Goal: Task Accomplishment & Management: Use online tool/utility

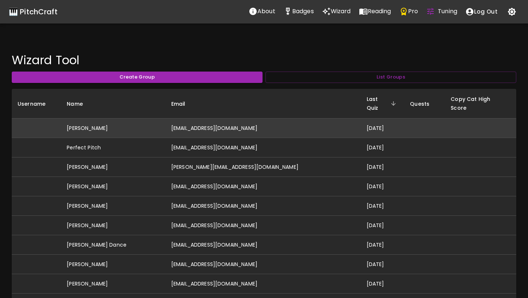
click at [208, 120] on td "[EMAIL_ADDRESS][DOMAIN_NAME]" at bounding box center [262, 127] width 195 height 19
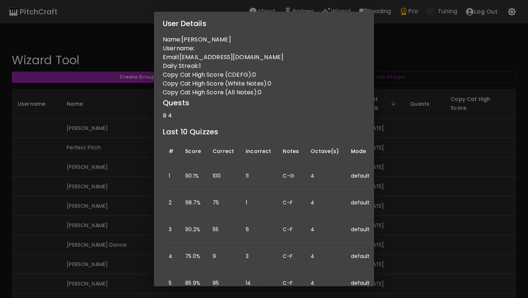
click at [100, 146] on div "User Details Name: [PERSON_NAME] Username: Email: [PERSON_NAME][EMAIL_ADDRESS][…" at bounding box center [264, 149] width 528 height 298
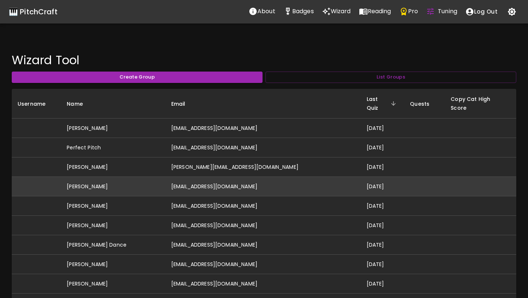
click at [154, 180] on td "[PERSON_NAME]" at bounding box center [113, 186] width 105 height 19
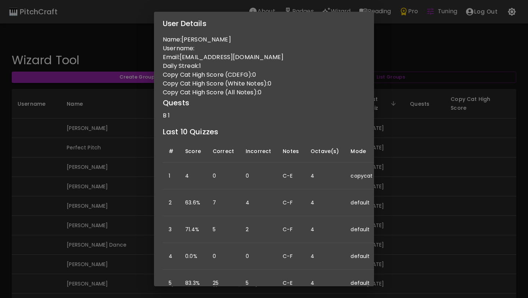
click at [312, 216] on td "4" at bounding box center [325, 229] width 40 height 27
click at [117, 251] on div "User Details Name: [PERSON_NAME] Username: Email: [EMAIL_ADDRESS][DOMAIN_NAME] …" at bounding box center [264, 149] width 528 height 298
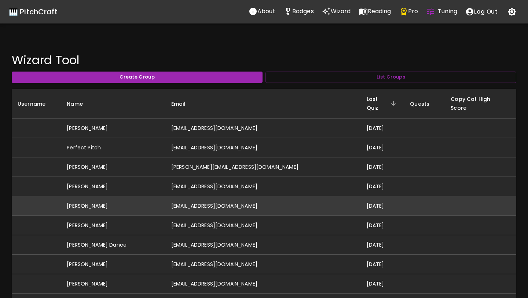
click at [160, 201] on td "[PERSON_NAME]" at bounding box center [113, 205] width 105 height 19
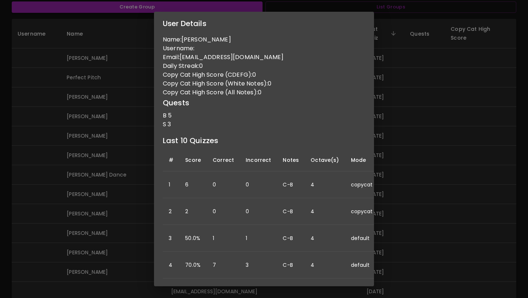
click at [96, 132] on div "User Details Name: [PERSON_NAME] Username: Email: [EMAIL_ADDRESS][DOMAIN_NAME] …" at bounding box center [264, 149] width 528 height 298
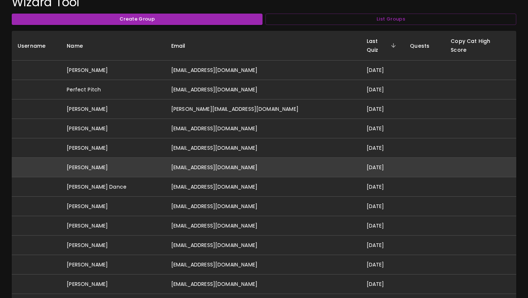
scroll to position [49, 0]
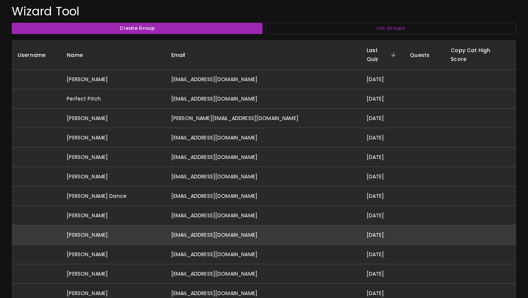
click at [187, 225] on td "[EMAIL_ADDRESS][DOMAIN_NAME]" at bounding box center [262, 234] width 195 height 19
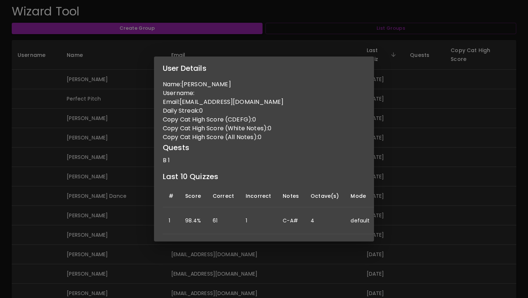
click at [121, 228] on div "User Details Name: [PERSON_NAME] Username: Email: [EMAIL_ADDRESS][DOMAIN_NAME] …" at bounding box center [264, 149] width 528 height 298
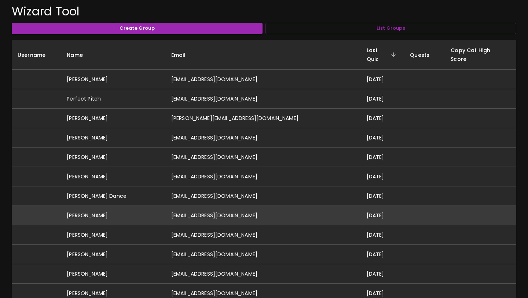
click at [187, 212] on td "[EMAIL_ADDRESS][DOMAIN_NAME]" at bounding box center [262, 215] width 195 height 19
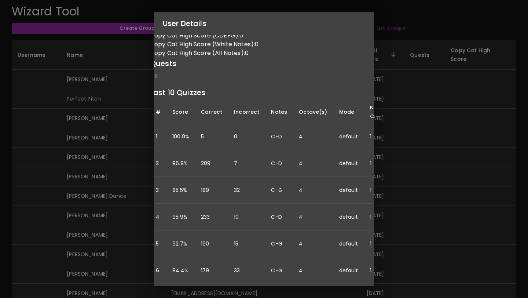
scroll to position [39, 64]
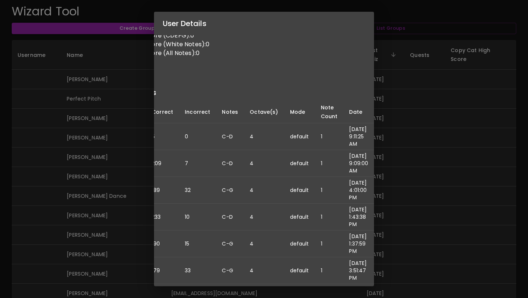
click at [107, 212] on div "User Details Name: [PERSON_NAME] Username: Email: [EMAIL_ADDRESS][DOMAIN_NAME] …" at bounding box center [264, 149] width 528 height 298
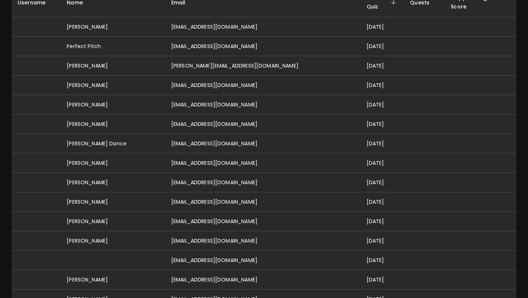
scroll to position [102, 0]
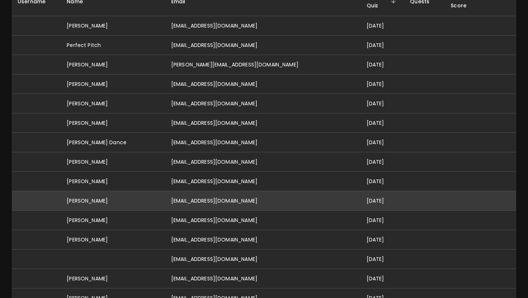
click at [129, 197] on td "[PERSON_NAME]" at bounding box center [113, 200] width 105 height 19
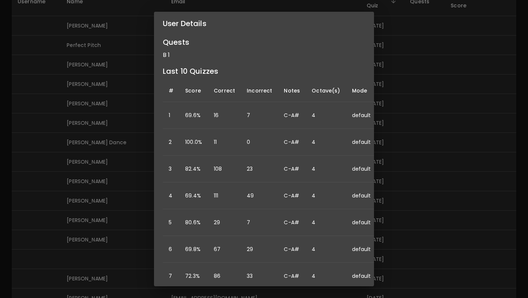
scroll to position [73, 0]
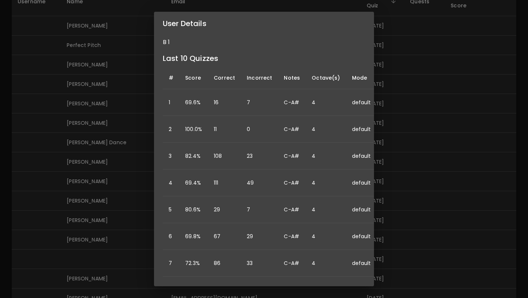
click at [105, 252] on div "User Details Name: [PERSON_NAME] Username: Email: [EMAIL_ADDRESS][DOMAIN_NAME] …" at bounding box center [264, 149] width 528 height 298
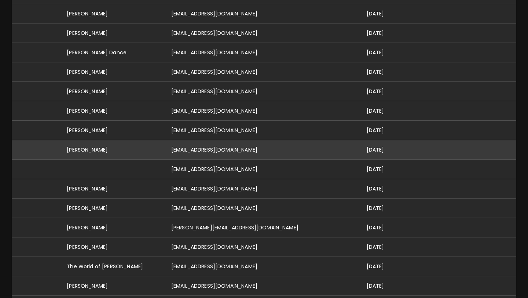
scroll to position [194, 0]
